Goal: Task Accomplishment & Management: Manage account settings

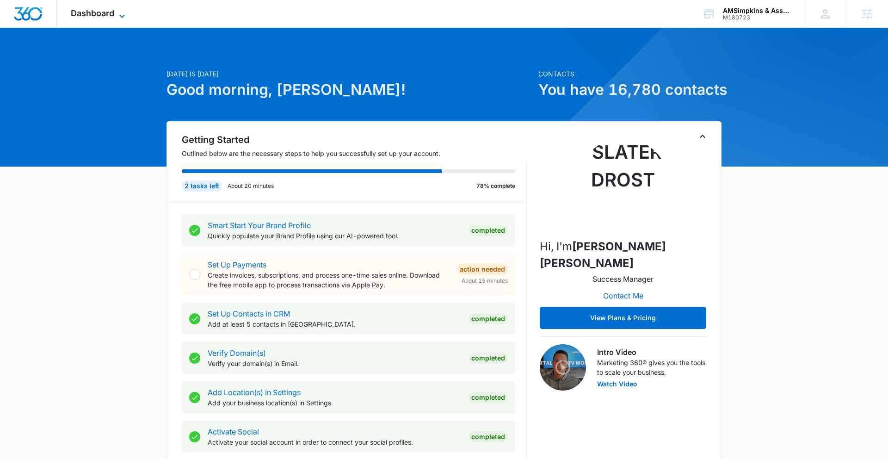
click at [109, 16] on span "Dashboard" at bounding box center [92, 13] width 43 height 10
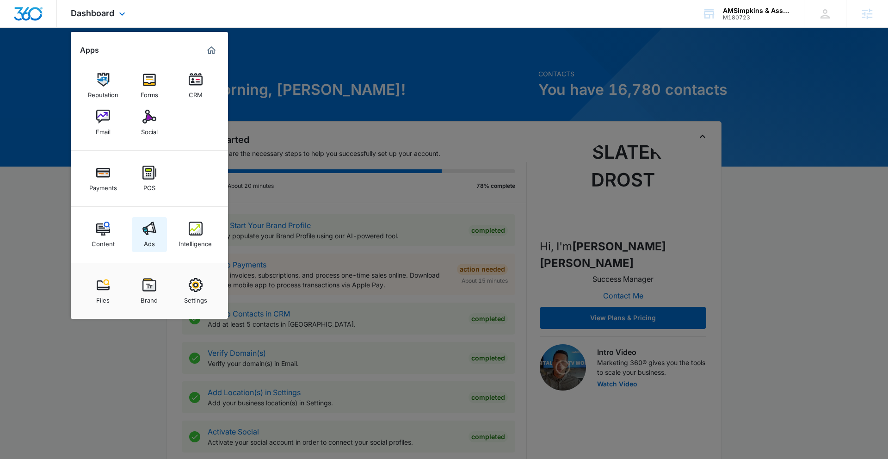
click at [150, 236] on div "Ads" at bounding box center [149, 241] width 11 height 12
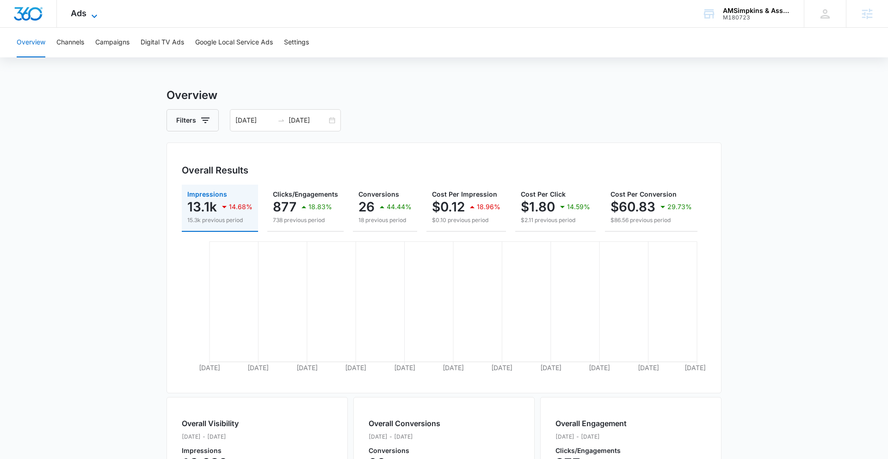
click at [89, 14] on icon at bounding box center [94, 16] width 11 height 11
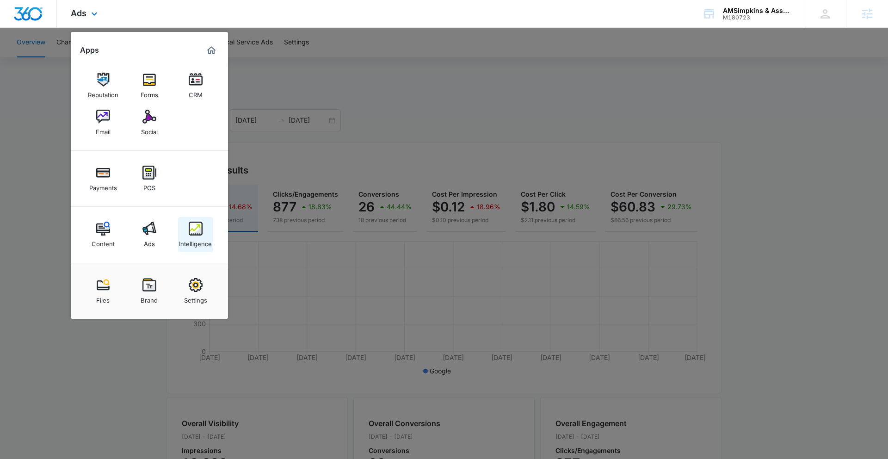
click at [202, 234] on img at bounding box center [196, 229] width 14 height 14
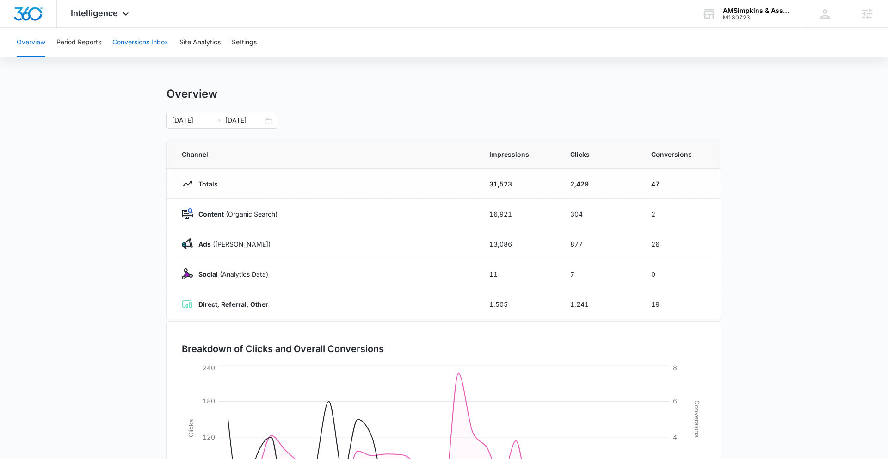
click at [130, 45] on button "Conversions Inbox" at bounding box center [140, 43] width 56 height 30
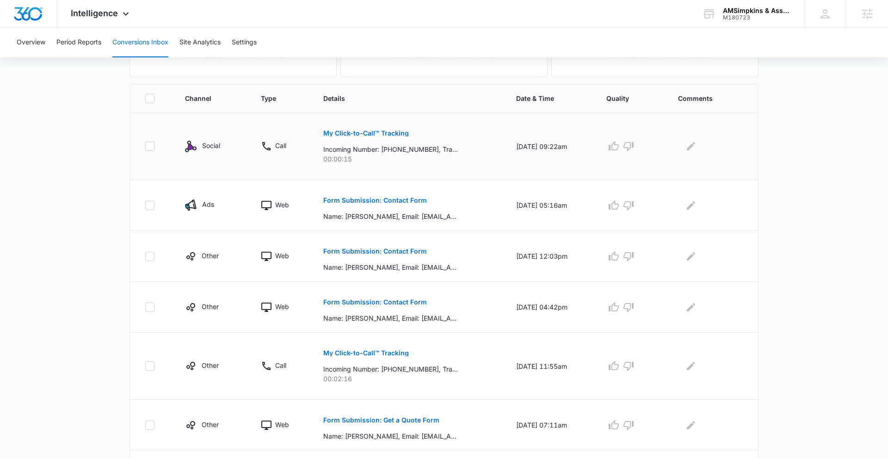
scroll to position [181, 0]
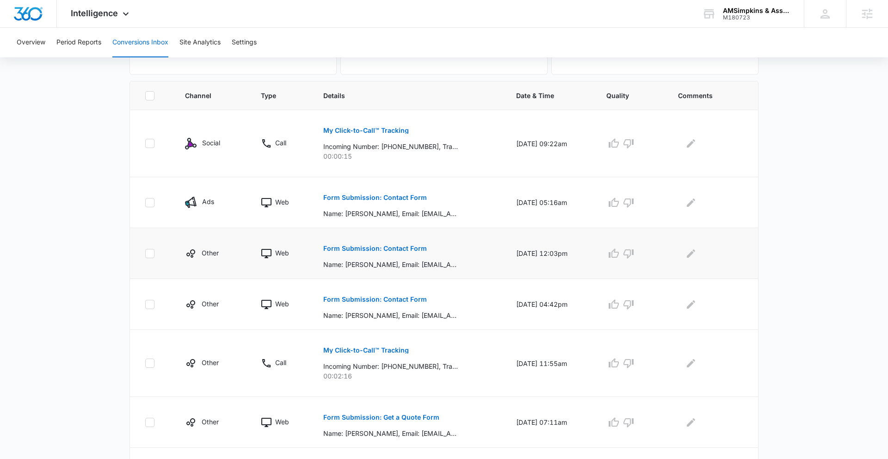
click at [377, 251] on p "Form Submission: Contact Form" at bounding box center [375, 248] width 104 height 6
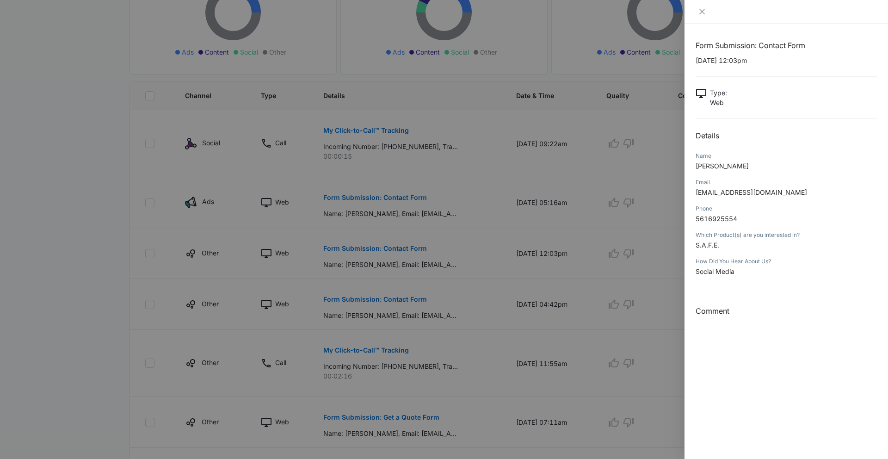
click at [610, 229] on div at bounding box center [444, 229] width 888 height 459
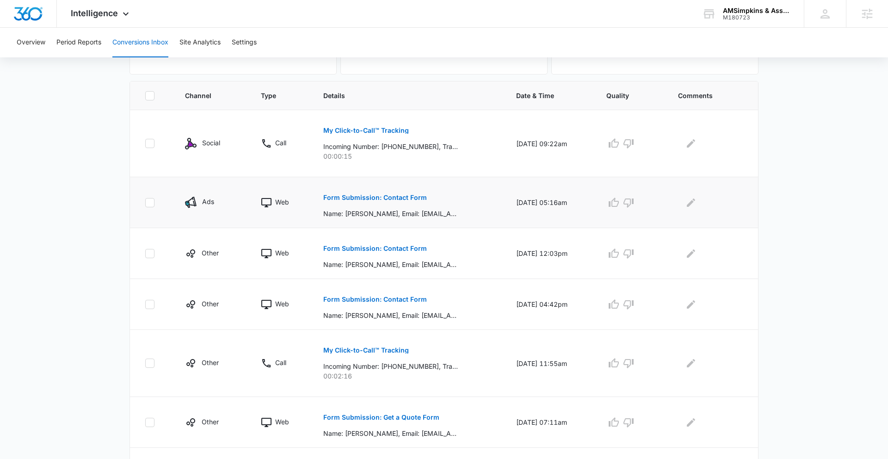
click at [389, 198] on p "Form Submission: Contact Form" at bounding box center [375, 197] width 104 height 6
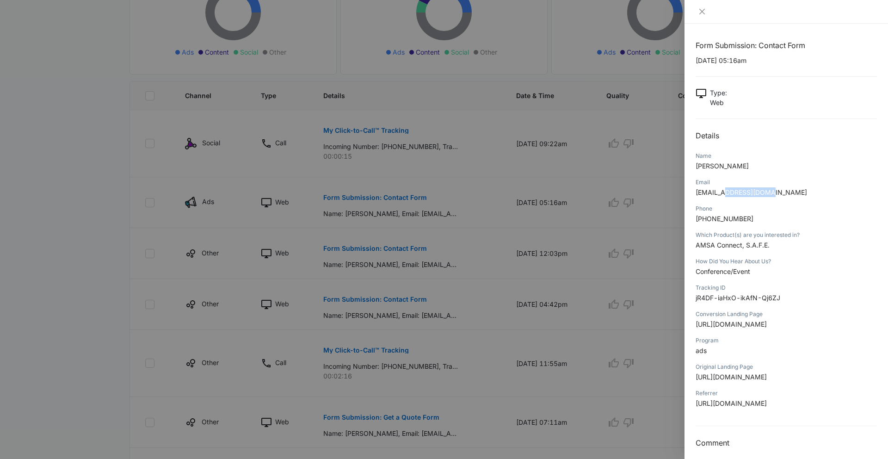
drag, startPoint x: 726, startPoint y: 193, endPoint x: 774, endPoint y: 199, distance: 48.0
click at [774, 199] on div "Email [EMAIL_ADDRESS][DOMAIN_NAME]" at bounding box center [786, 190] width 181 height 26
click at [789, 250] on div "Which Product(s) are you interested in? AMSA Connect, S.A.F.E." at bounding box center [786, 243] width 181 height 26
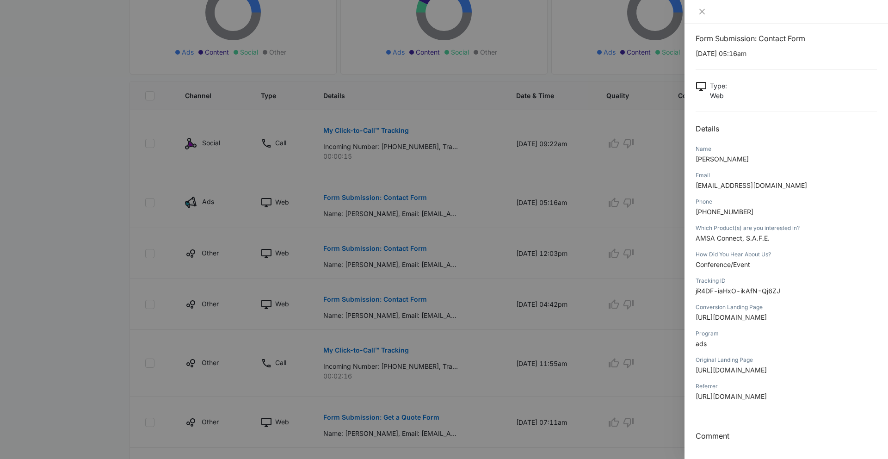
scroll to position [0, 0]
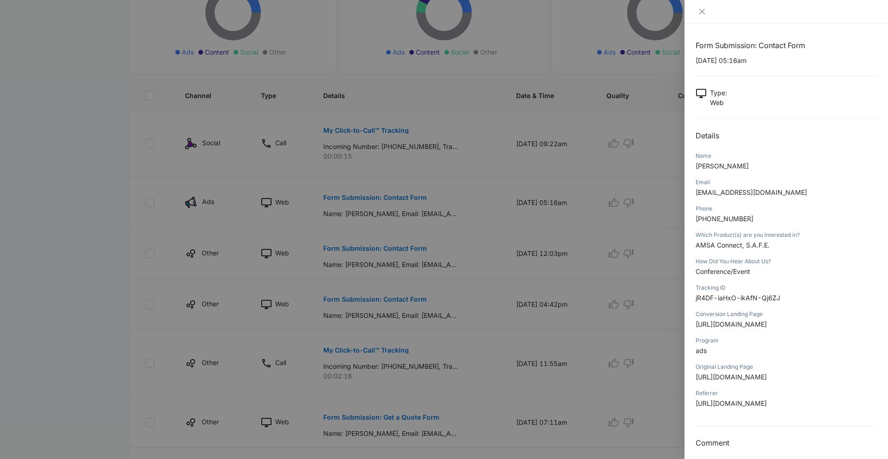
click at [209, 212] on div at bounding box center [444, 229] width 888 height 459
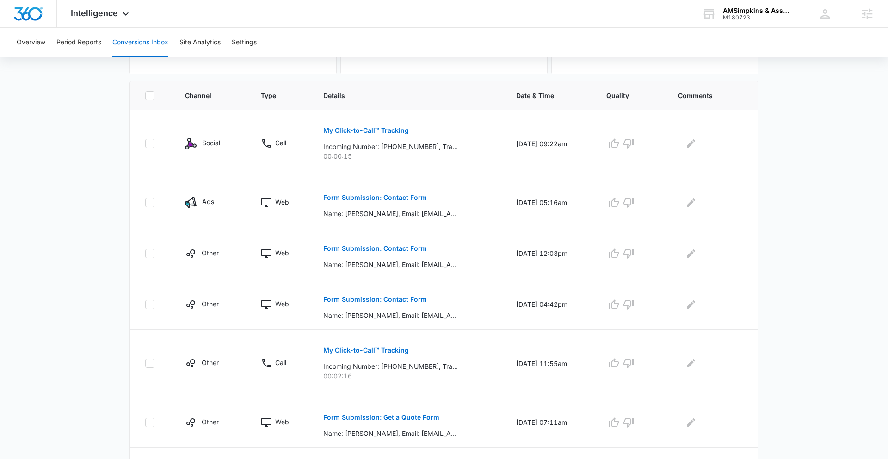
scroll to position [248, 0]
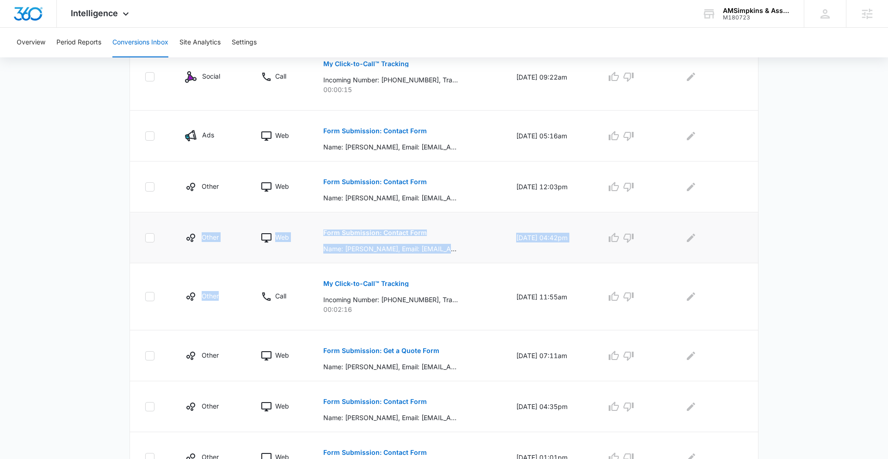
drag, startPoint x: 225, startPoint y: 301, endPoint x: 185, endPoint y: 225, distance: 85.9
click at [185, 225] on tbody "Social Call My Click-to-Call™ Tracking Incoming Number: [PHONE_NUMBER], Trackin…" at bounding box center [444, 313] width 628 height 541
click at [174, 302] on td "Other" at bounding box center [212, 296] width 76 height 67
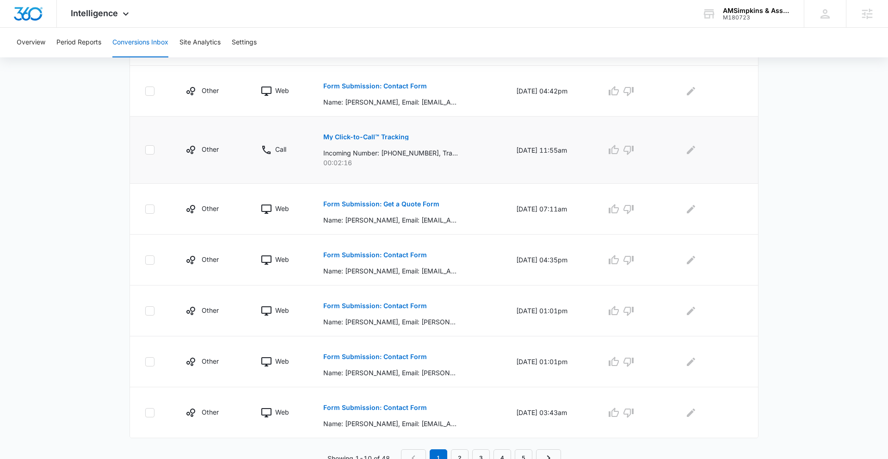
scroll to position [402, 0]
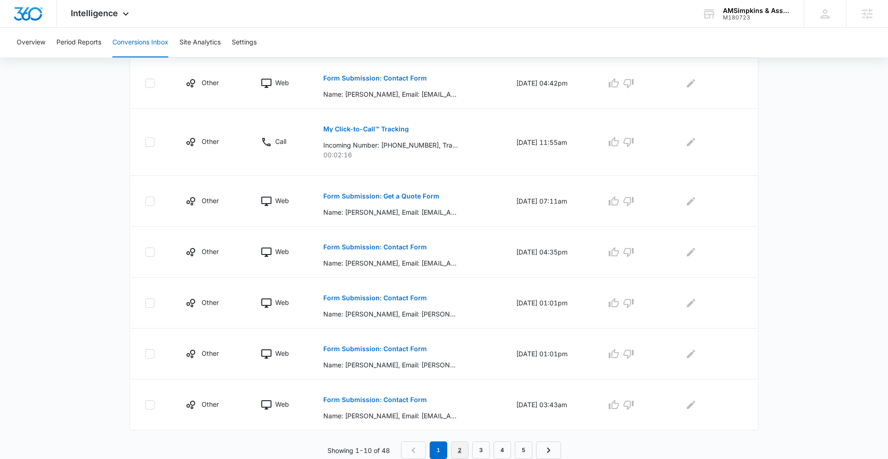
click at [456, 449] on link "2" at bounding box center [460, 450] width 18 height 18
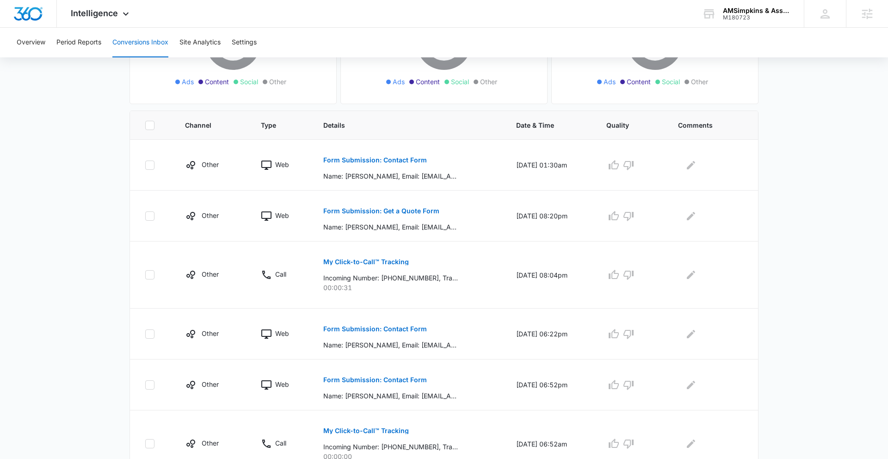
scroll to position [0, 0]
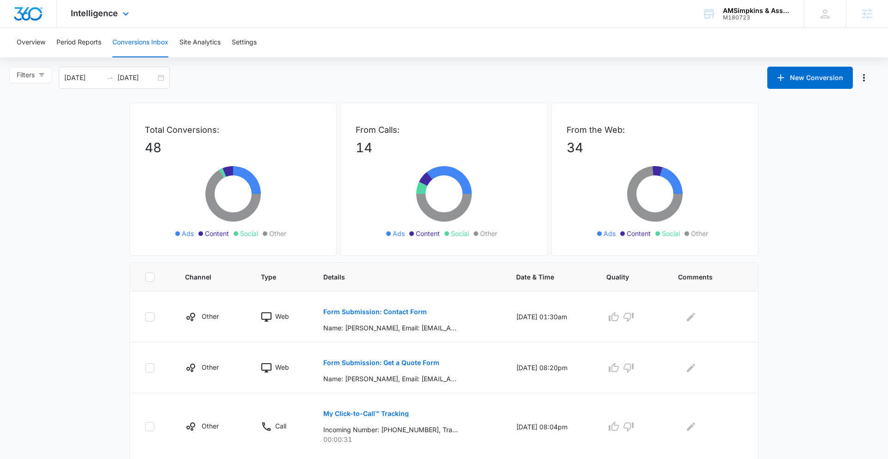
click at [104, 5] on div "Intelligence Apps Reputation Forms CRM Email Social Payments POS Content Ads In…" at bounding box center [101, 13] width 88 height 27
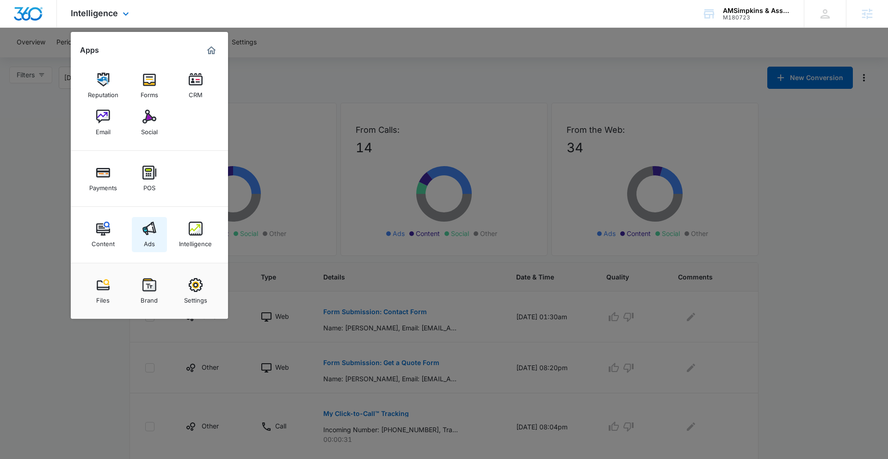
click at [152, 234] on img at bounding box center [149, 229] width 14 height 14
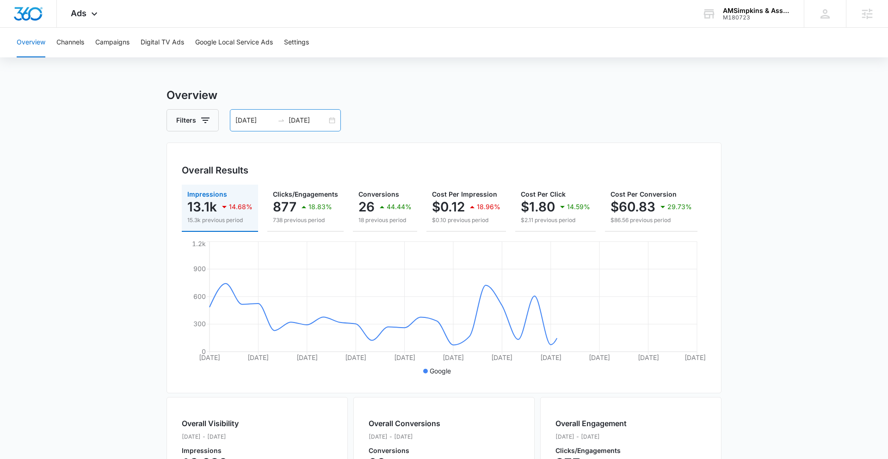
click at [333, 121] on div "[DATE] [DATE]" at bounding box center [285, 120] width 111 height 22
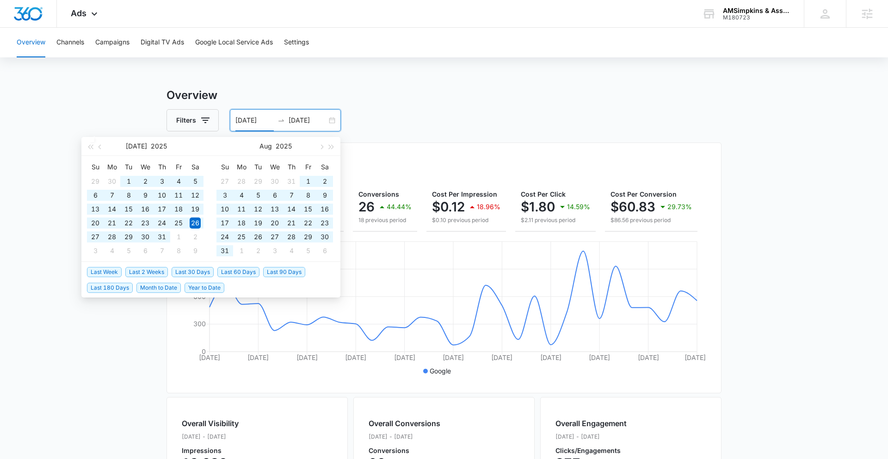
click at [120, 289] on span "Last 180 Days" at bounding box center [110, 288] width 46 height 10
type input "[DATE]"
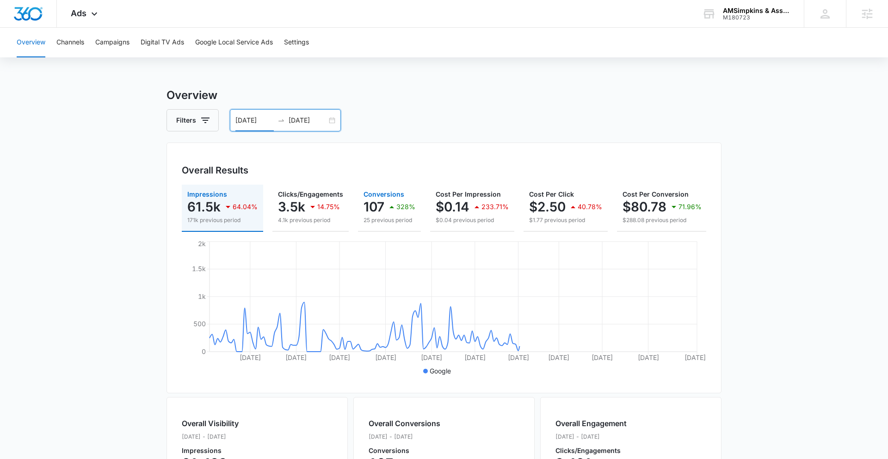
click at [383, 207] on div "107 328%" at bounding box center [390, 207] width 52 height 19
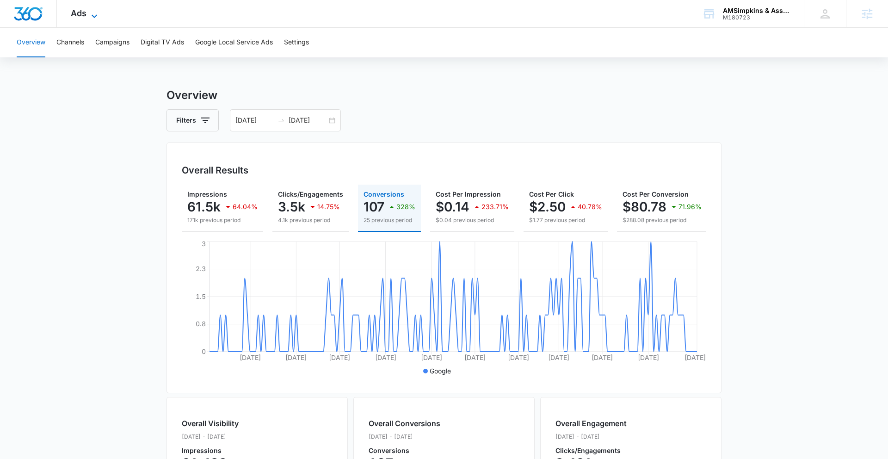
click at [93, 16] on icon at bounding box center [95, 15] width 6 height 3
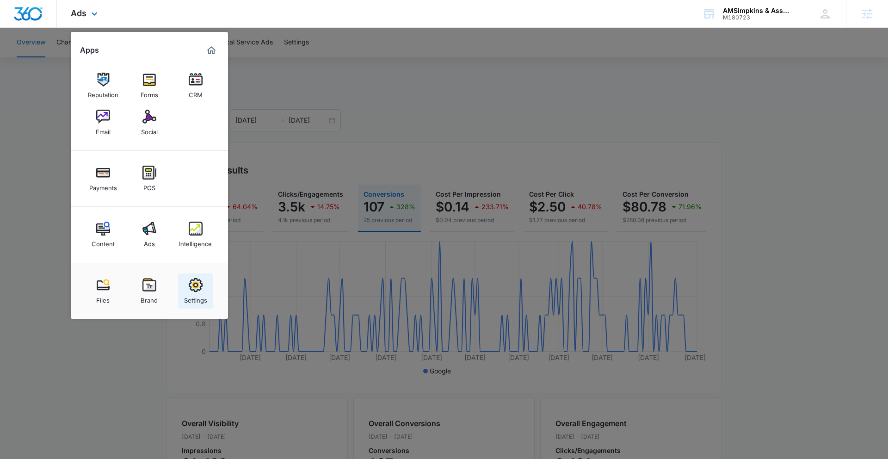
click at [203, 285] on link "Settings" at bounding box center [195, 290] width 35 height 35
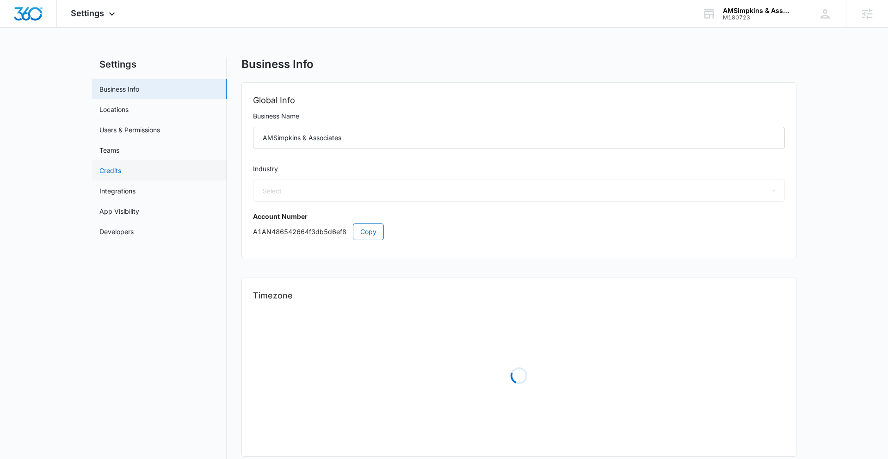
select select "52"
select select "US"
select select "America/New_York"
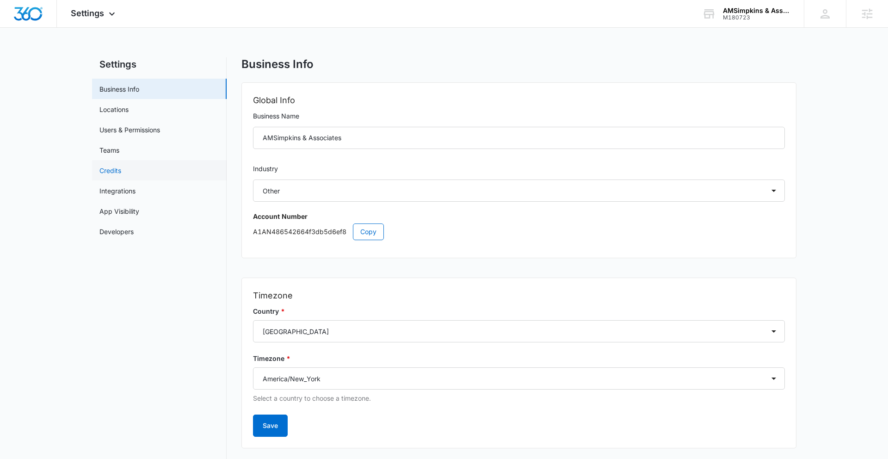
click at [121, 166] on link "Credits" at bounding box center [110, 171] width 22 height 10
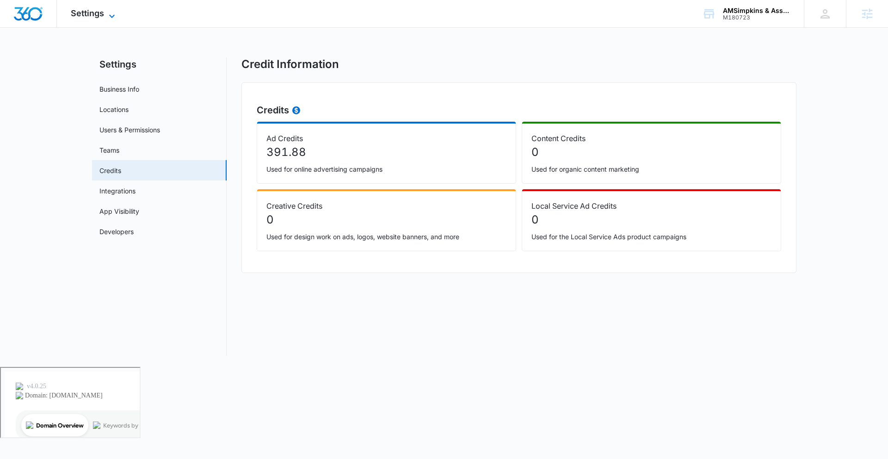
click at [101, 15] on span "Settings" at bounding box center [87, 13] width 33 height 10
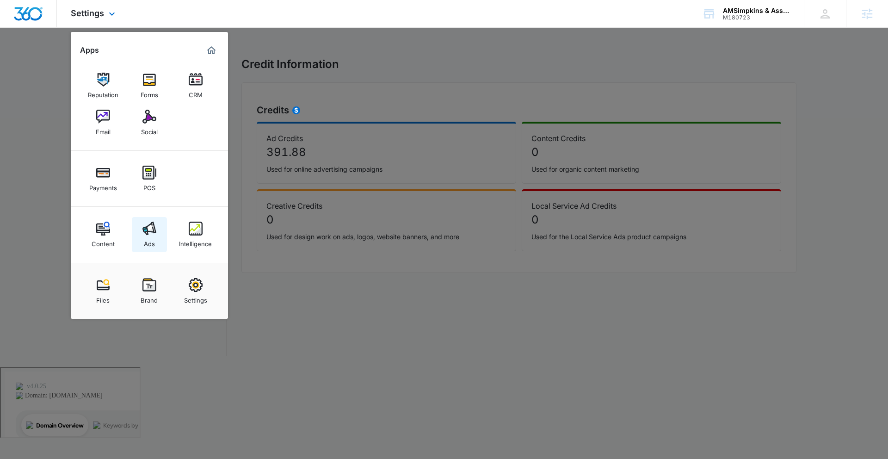
click at [150, 238] on div "Ads" at bounding box center [149, 241] width 11 height 12
